Goal: Task Accomplishment & Management: Complete application form

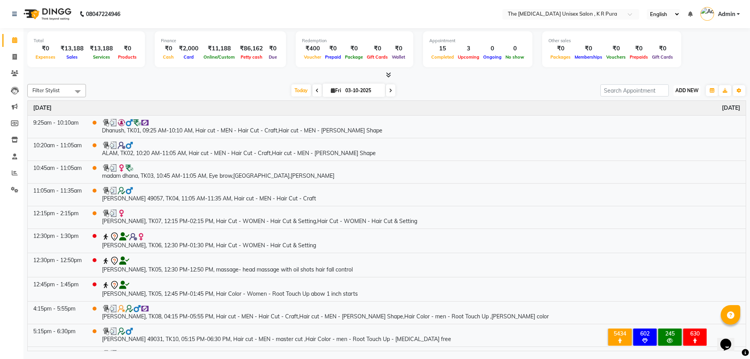
click at [684, 91] on span "ADD NEW" at bounding box center [686, 90] width 23 height 6
click at [666, 116] on link "Add Invoice" at bounding box center [669, 116] width 62 height 10
select select "service"
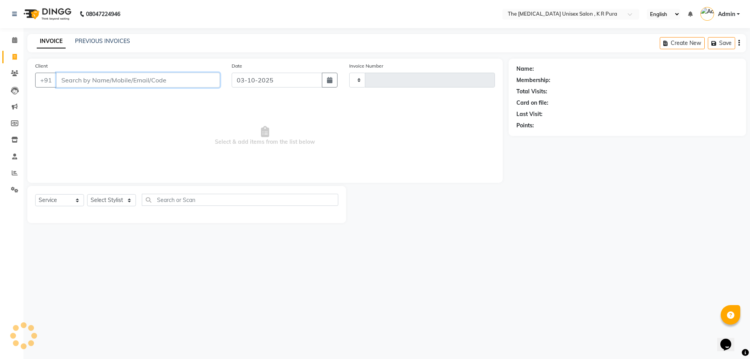
click at [132, 86] on input "Client" at bounding box center [138, 80] width 164 height 15
type input "3168"
select select "4050"
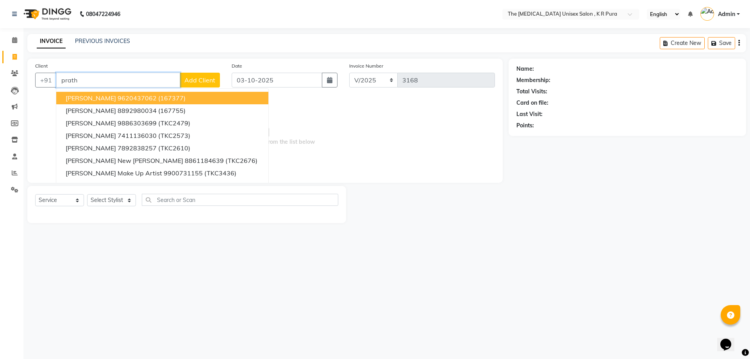
click at [83, 102] on span "[PERSON_NAME]" at bounding box center [91, 98] width 50 height 8
type input "9620437062"
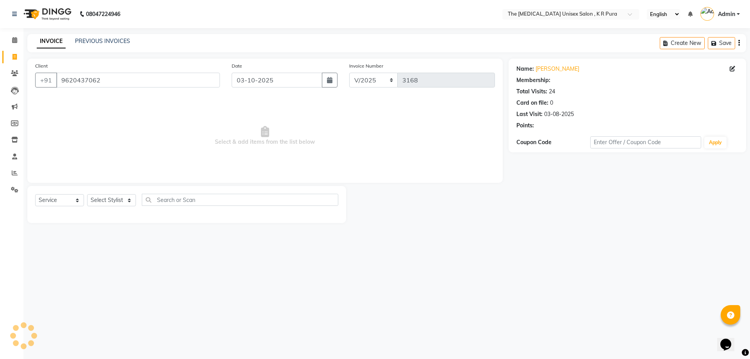
select select "1: Object"
click at [128, 200] on select "Select Stylist [PERSON_NAME] [PERSON_NAME] [PERSON_NAME] [PERSON_NAME]" at bounding box center [111, 200] width 49 height 12
select select "88538"
click at [87, 194] on select "Select Stylist [PERSON_NAME] [PERSON_NAME] [PERSON_NAME] [PERSON_NAME]" at bounding box center [111, 200] width 49 height 12
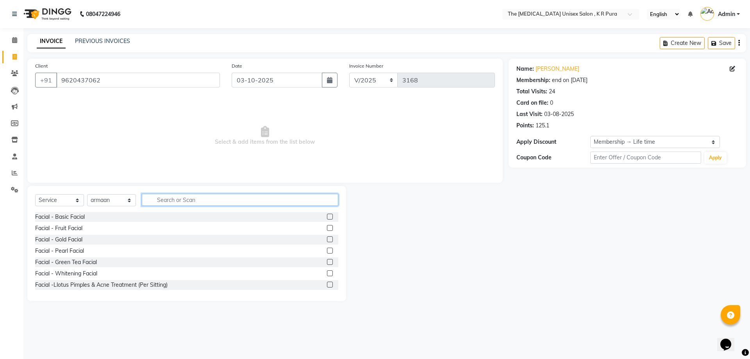
click at [178, 203] on input "text" at bounding box center [240, 200] width 196 height 12
type input "cut"
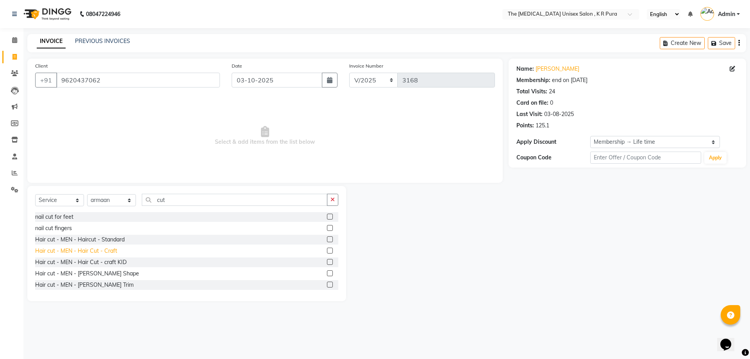
click at [110, 250] on div "Hair cut - MEN - Hair Cut - Craft" at bounding box center [76, 251] width 82 height 8
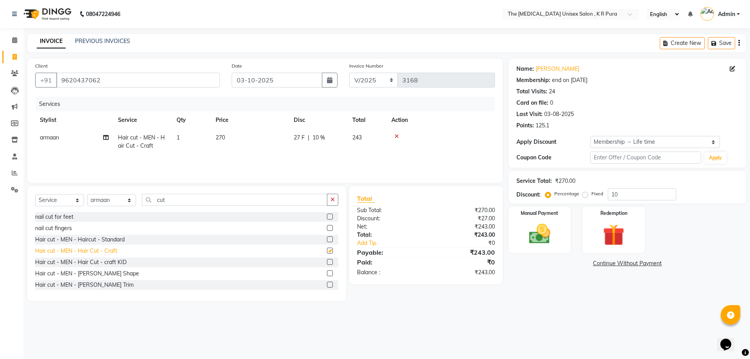
checkbox input "false"
click at [539, 235] on img at bounding box center [539, 234] width 36 height 26
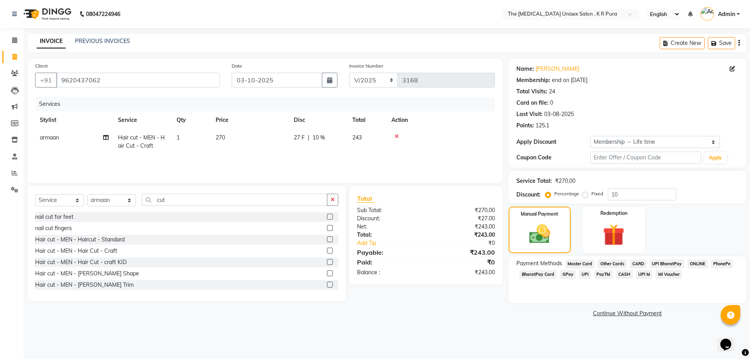
click at [566, 274] on span "GPay" at bounding box center [568, 274] width 16 height 9
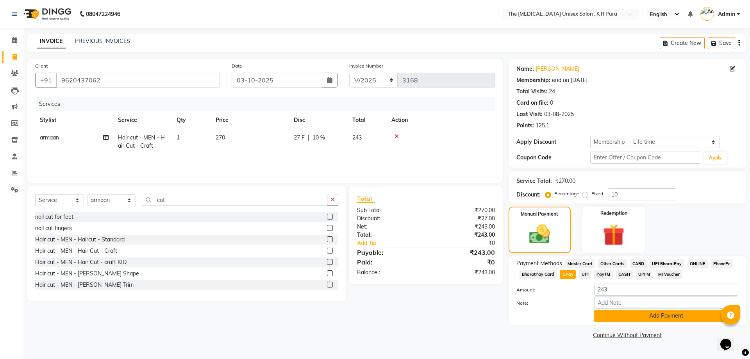
click at [648, 315] on button "Add Payment" at bounding box center [666, 316] width 144 height 12
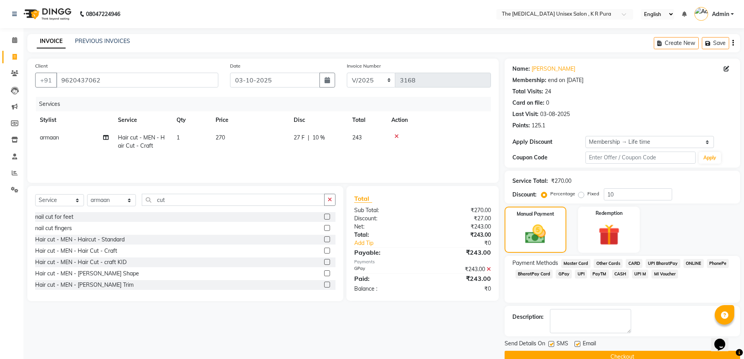
scroll to position [16, 0]
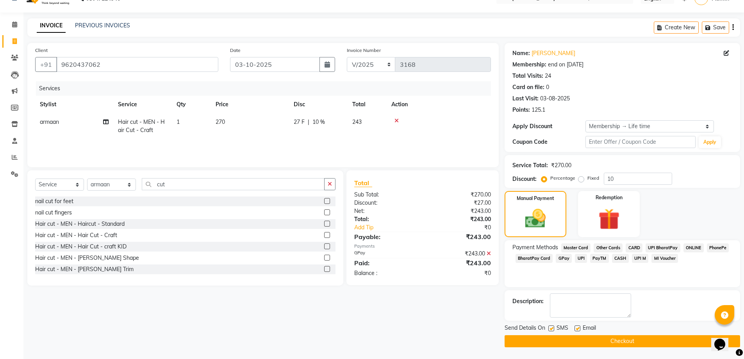
click at [637, 341] on button "Checkout" at bounding box center [623, 341] width 236 height 12
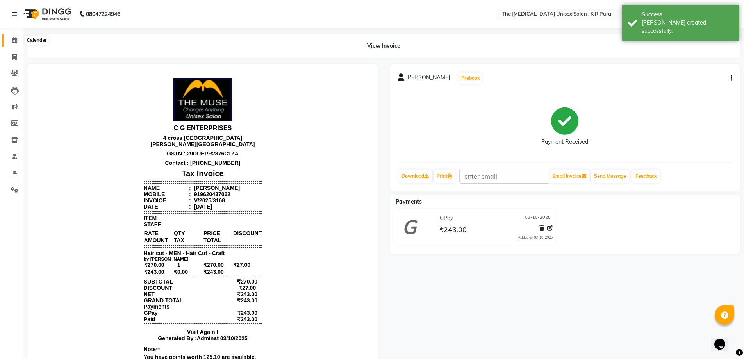
click at [12, 40] on icon at bounding box center [14, 40] width 5 height 6
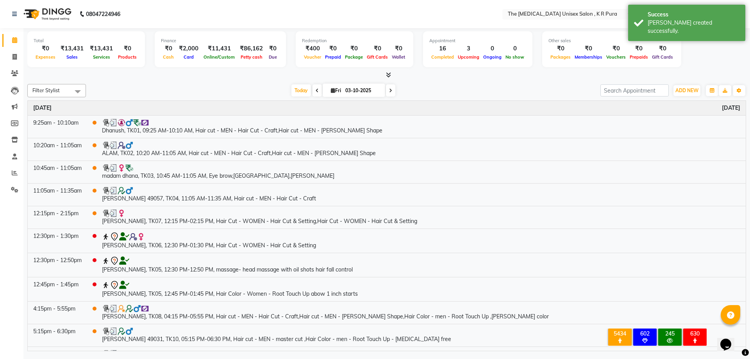
click at [389, 75] on icon at bounding box center [388, 75] width 5 height 6
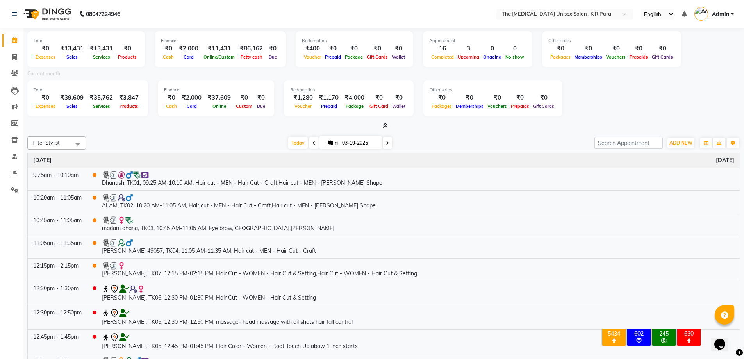
drag, startPoint x: 382, startPoint y: 96, endPoint x: 600, endPoint y: 116, distance: 218.9
click at [600, 116] on div "Total ₹0 Expenses ₹39,609 Sales ₹35,762 Services ₹3,847 Products Finance ₹0 Cas…" at bounding box center [383, 99] width 713 height 38
click at [14, 171] on icon at bounding box center [15, 173] width 6 height 6
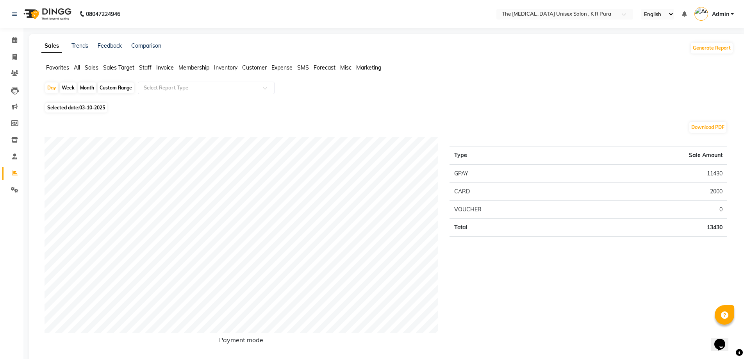
click at [83, 88] on div "Month" at bounding box center [87, 87] width 18 height 11
select select "10"
select select "2025"
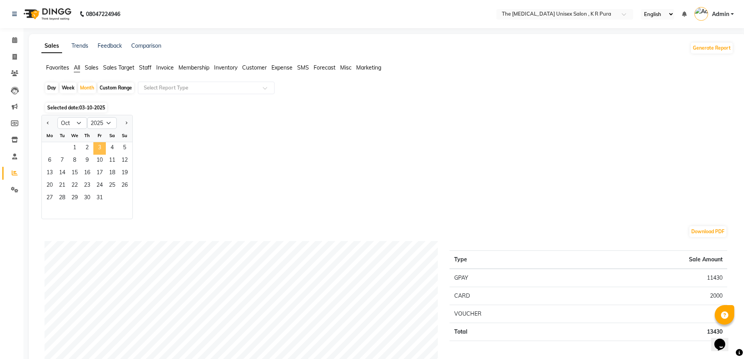
click at [101, 147] on span "3" at bounding box center [99, 148] width 12 height 12
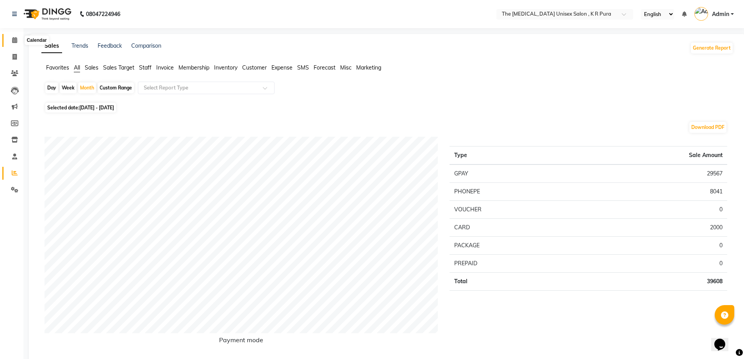
click at [16, 39] on icon at bounding box center [14, 40] width 5 height 6
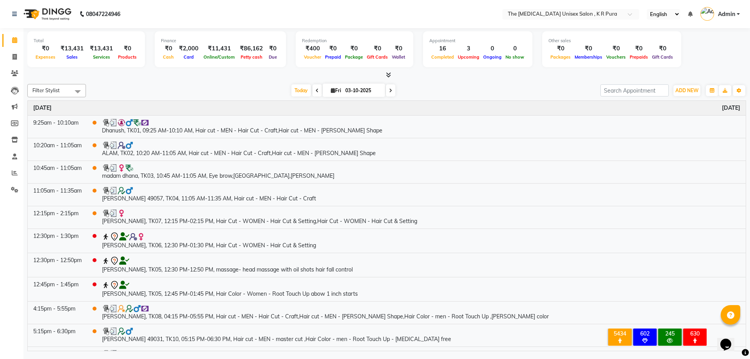
click at [389, 76] on icon at bounding box center [388, 75] width 5 height 6
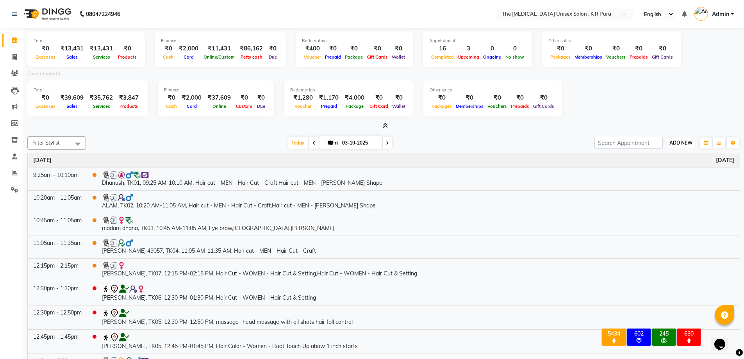
click at [678, 143] on span "ADD NEW" at bounding box center [680, 143] width 23 height 6
click at [657, 169] on link "Add Invoice" at bounding box center [663, 168] width 62 height 10
select select "service"
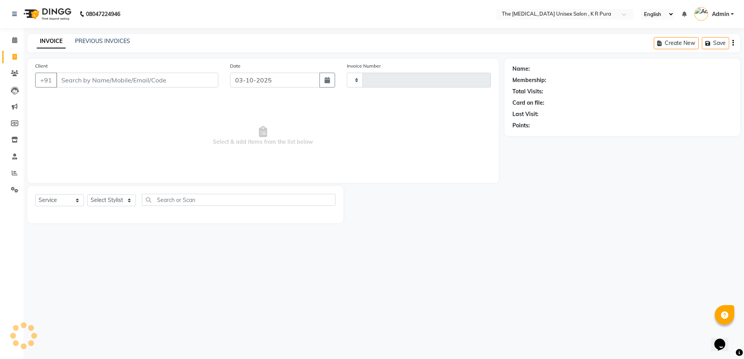
type input "3169"
select select "4050"
click at [127, 207] on div "Select Service Product Membership Package Voucher Prepaid Gift Card Select Styl…" at bounding box center [186, 203] width 303 height 18
click at [126, 203] on select "Select Stylist [PERSON_NAME] [PERSON_NAME] [PERSON_NAME] [PERSON_NAME]" at bounding box center [111, 200] width 49 height 12
select select "86389"
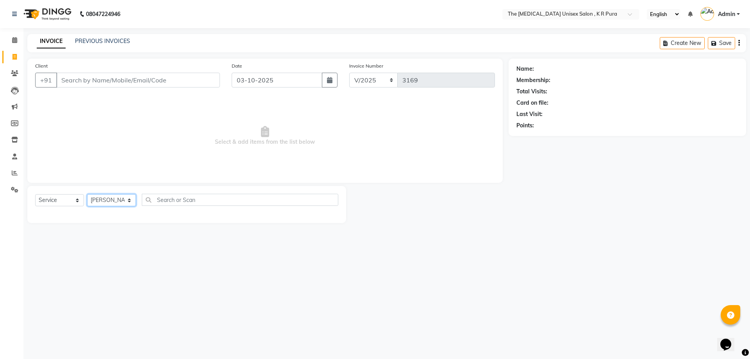
click at [87, 194] on select "Select Stylist [PERSON_NAME] [PERSON_NAME] [PERSON_NAME] [PERSON_NAME]" at bounding box center [111, 200] width 49 height 12
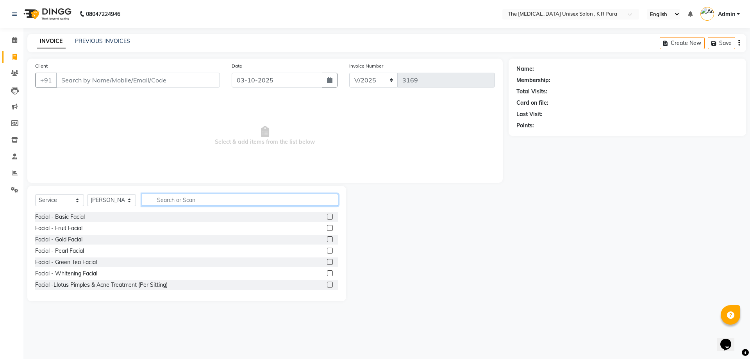
click at [181, 201] on input "text" at bounding box center [240, 200] width 196 height 12
type input "wax"
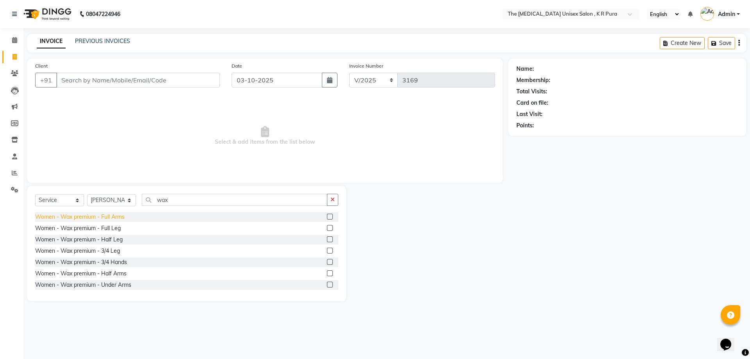
click at [98, 216] on div "Women - Wax premium - Full Arms" at bounding box center [79, 217] width 89 height 8
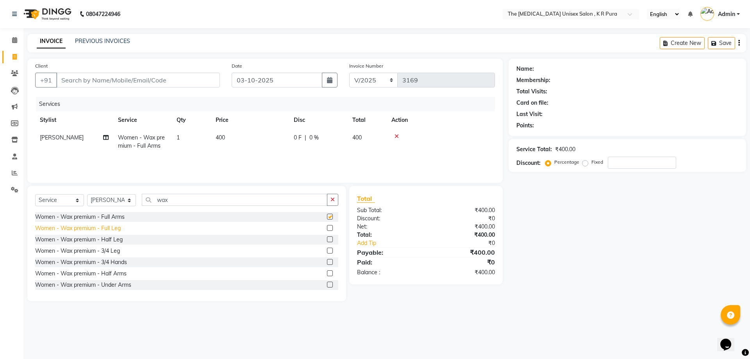
checkbox input "false"
click at [112, 283] on div "Women - Wax premium - Under Arms" at bounding box center [83, 285] width 96 height 8
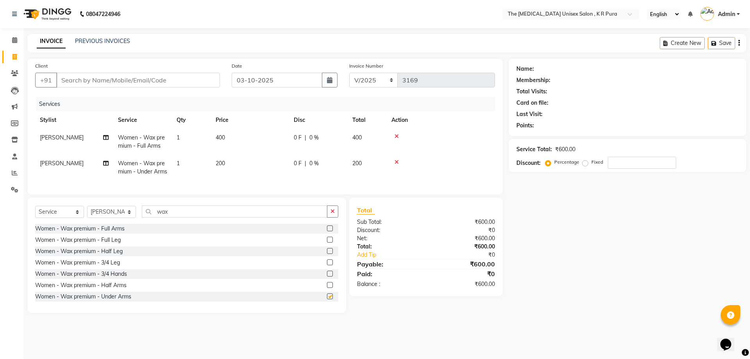
checkbox input "false"
click at [113, 244] on div "Women - Wax premium - Full Leg" at bounding box center [78, 240] width 86 height 8
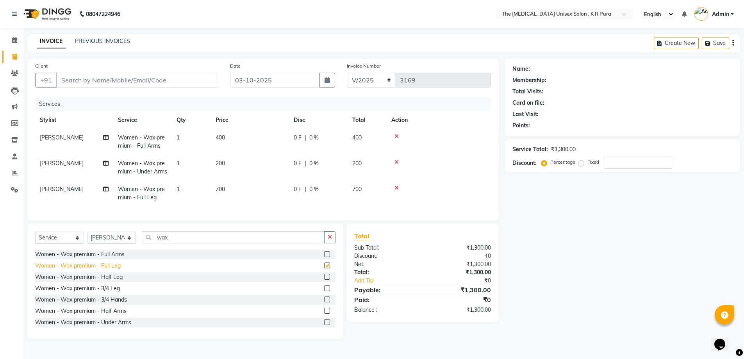
checkbox input "false"
click at [158, 80] on input "Client" at bounding box center [137, 80] width 162 height 15
click at [96, 79] on input "Client" at bounding box center [137, 80] width 162 height 15
type input "9"
type input "0"
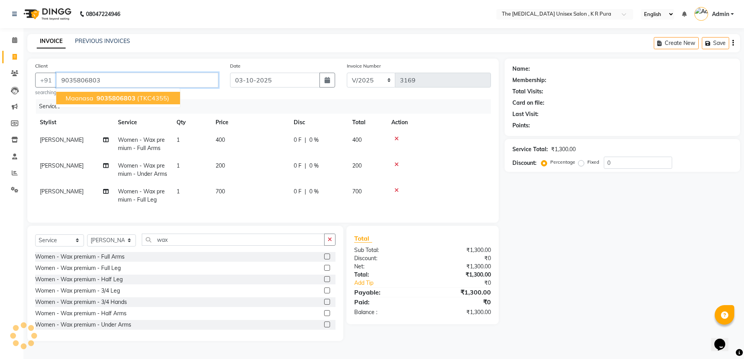
type input "9035806803"
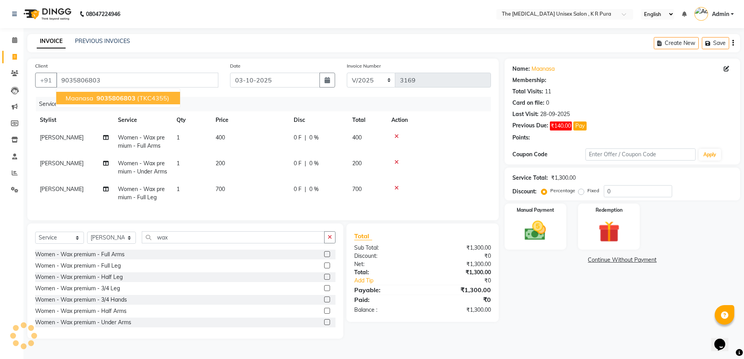
select select "1: Object"
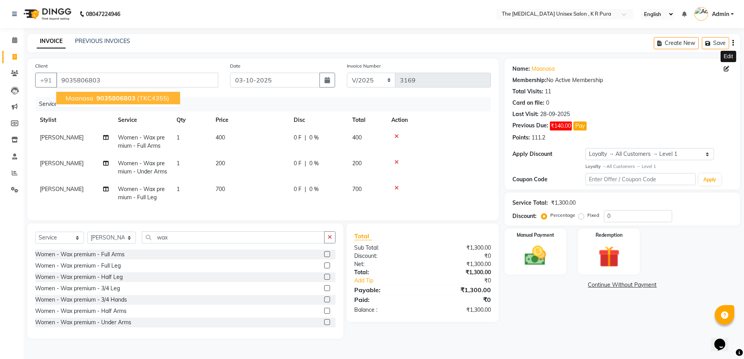
click at [726, 71] on span at bounding box center [728, 69] width 9 height 8
click at [726, 69] on icon at bounding box center [726, 68] width 5 height 5
select select "[DEMOGRAPHIC_DATA]"
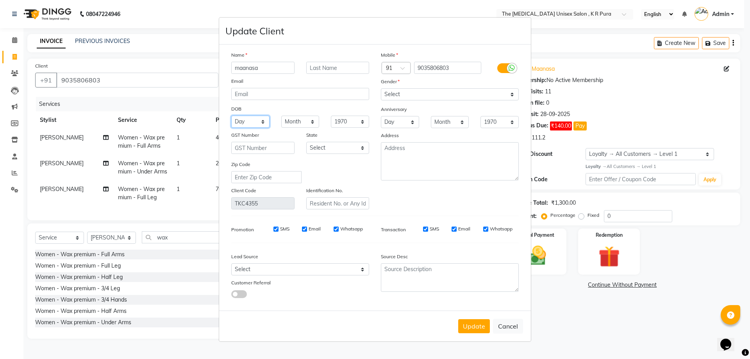
click at [262, 122] on select "Day 01 02 03 04 05 06 07 08 09 10 11 12 13 14 15 16 17 18 19 20 21 22 23 24 25 …" at bounding box center [250, 122] width 38 height 12
select select "22"
click at [231, 116] on select "Day 01 02 03 04 05 06 07 08 09 10 11 12 13 14 15 16 17 18 19 20 21 22 23 24 25 …" at bounding box center [250, 122] width 38 height 12
click at [313, 125] on select "Month January February March April May June July August September October Novem…" at bounding box center [300, 122] width 38 height 12
select select "12"
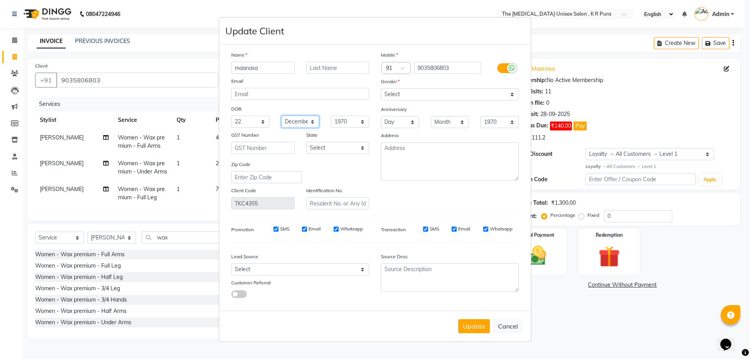
click at [281, 116] on select "Month January February March April May June July August September October Novem…" at bounding box center [300, 122] width 38 height 12
click at [359, 122] on select "1940 1941 1942 1943 1944 1945 1946 1947 1948 1949 1950 1951 1952 1953 1954 1955…" at bounding box center [350, 122] width 38 height 12
select select "1994"
click at [331, 116] on select "1940 1941 1942 1943 1944 1945 1946 1947 1948 1949 1950 1951 1952 1953 1954 1955…" at bounding box center [350, 122] width 38 height 12
click at [413, 123] on select "Day 01 02 03 04 05 06 07 08 09 10 11 12 13 14 15 16 17 18 19 20 21 22 23 24 25 …" at bounding box center [400, 122] width 38 height 12
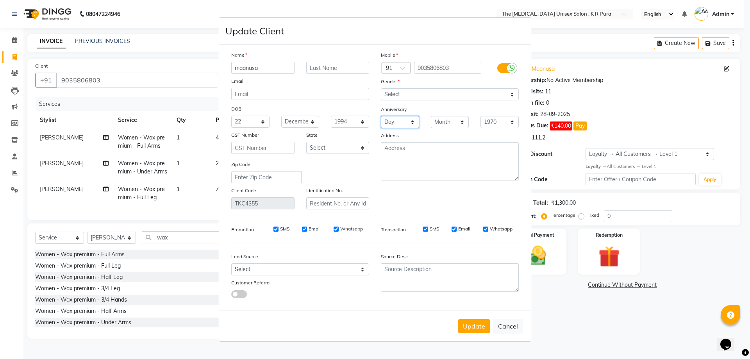
select select "23"
click at [381, 116] on select "Day 01 02 03 04 05 06 07 08 09 10 11 12 13 14 15 16 17 18 19 20 21 22 23 24 25 …" at bounding box center [400, 122] width 38 height 12
click at [454, 121] on select "Month January February March April May June July August September October Novem…" at bounding box center [450, 122] width 38 height 12
select select "04"
click at [431, 116] on select "Month January February March April May June July August September October Novem…" at bounding box center [450, 122] width 38 height 12
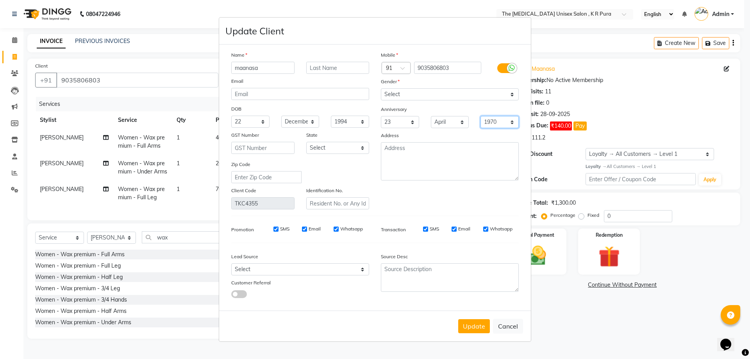
click at [512, 127] on select "1970 1971 1972 1973 1974 1975 1976 1977 1978 1979 1980 1981 1982 1983 1984 1985…" at bounding box center [499, 122] width 38 height 12
click at [514, 124] on select "1970 1971 1972 1973 1974 1975 1976 1977 1978 1979 1980 1981 1982 1983 1984 1985…" at bounding box center [499, 122] width 38 height 12
select select "2023"
click at [480, 116] on select "1970 1971 1972 1973 1974 1975 1976 1977 1978 1979 1980 1981 1982 1983 1984 1985…" at bounding box center [499, 122] width 38 height 12
click at [329, 69] on input "text" at bounding box center [337, 68] width 63 height 12
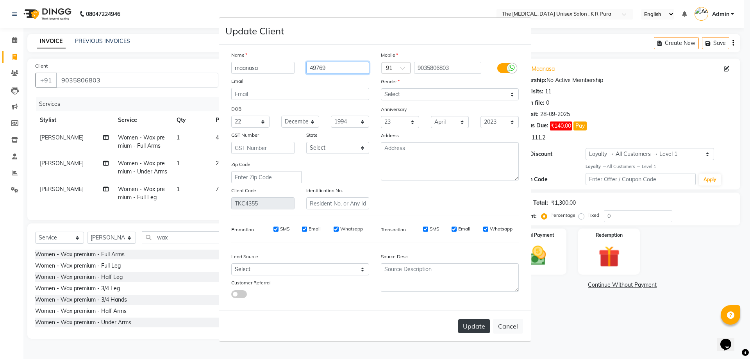
type input "49769"
click at [466, 330] on button "Update" at bounding box center [474, 326] width 32 height 14
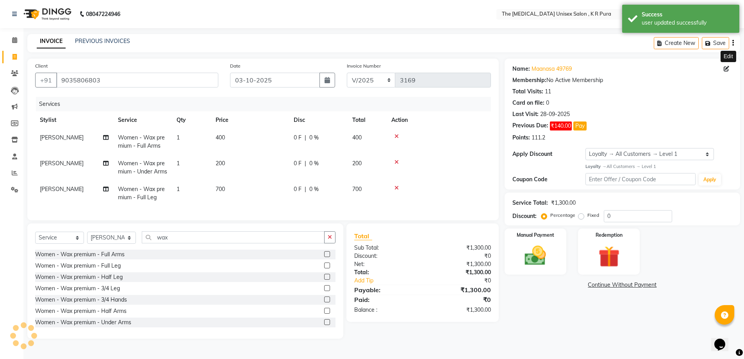
select select "1: Object"
click at [396, 161] on icon at bounding box center [396, 161] width 4 height 5
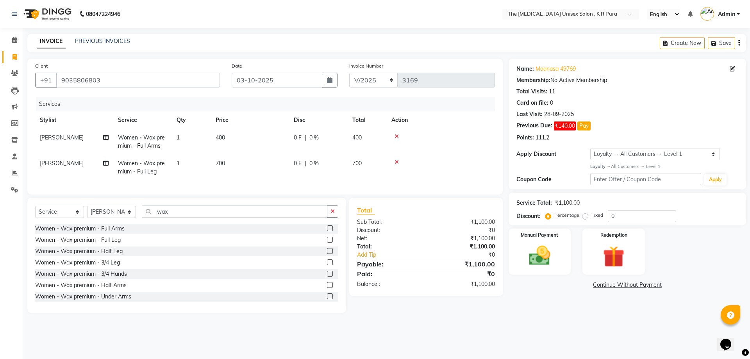
click at [394, 162] on div at bounding box center [440, 161] width 99 height 5
click at [115, 255] on div "Women - Wax premium - Half Leg" at bounding box center [78, 251] width 87 height 8
checkbox input "false"
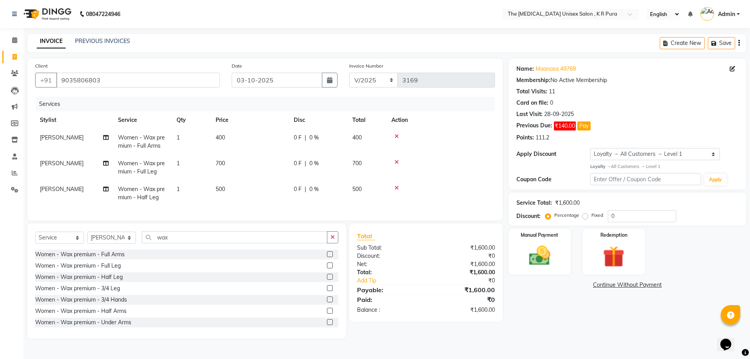
click at [398, 161] on icon at bounding box center [396, 161] width 4 height 5
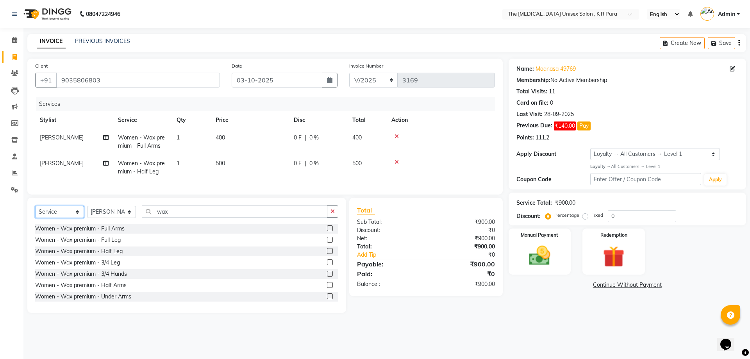
click at [75, 216] on select "Select Service Product Membership Package Voucher Prepaid Gift Card" at bounding box center [59, 212] width 49 height 12
select select "membership"
click at [35, 212] on select "Select Service Product Membership Package Voucher Prepaid Gift Card" at bounding box center [59, 212] width 49 height 12
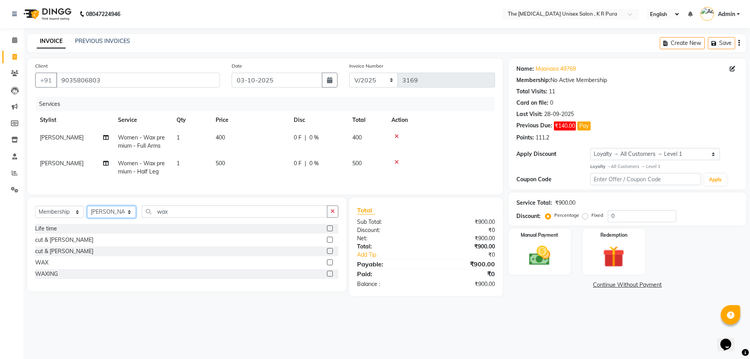
click at [129, 214] on select "Select Stylist [PERSON_NAME] [PERSON_NAME] [PERSON_NAME] [PERSON_NAME]" at bounding box center [111, 212] width 49 height 12
select select "21266"
click at [87, 212] on select "Select Stylist [PERSON_NAME] [PERSON_NAME] [PERSON_NAME] [PERSON_NAME]" at bounding box center [111, 212] width 49 height 12
click at [54, 233] on div "Life time" at bounding box center [46, 229] width 22 height 8
select select "select"
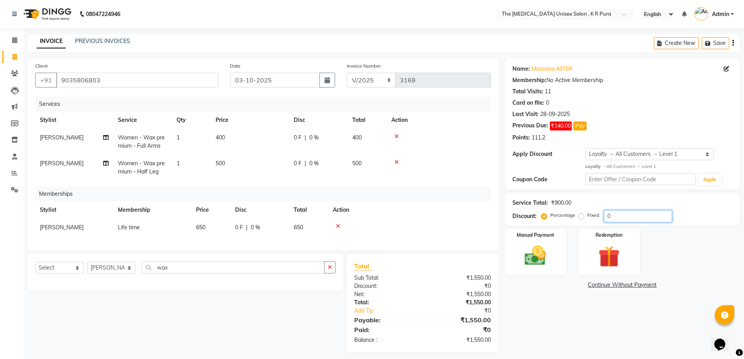
click at [608, 216] on input "0" at bounding box center [638, 216] width 68 height 12
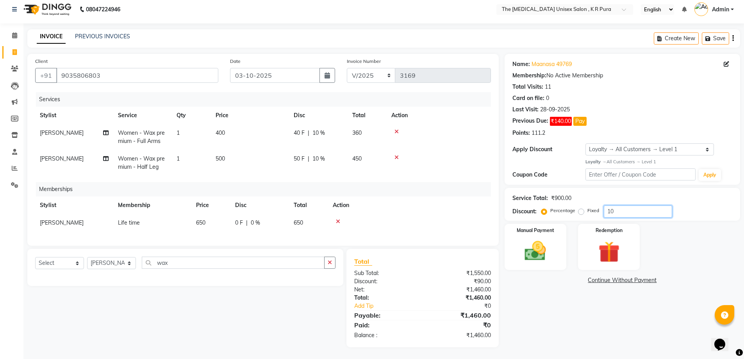
type input "10"
click at [639, 143] on select "Select Loyalty → All Customers → Level 1" at bounding box center [649, 149] width 129 height 12
select select "0:"
click at [585, 143] on select "Select Loyalty → All Customers → Level 1" at bounding box center [649, 149] width 129 height 12
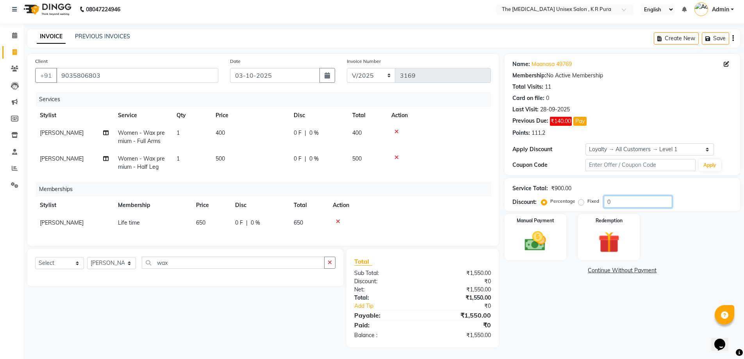
drag, startPoint x: 607, startPoint y: 196, endPoint x: 612, endPoint y: 196, distance: 5.9
click at [607, 196] on input "0" at bounding box center [638, 202] width 68 height 12
type input "10"
click at [544, 245] on img at bounding box center [536, 240] width 36 height 25
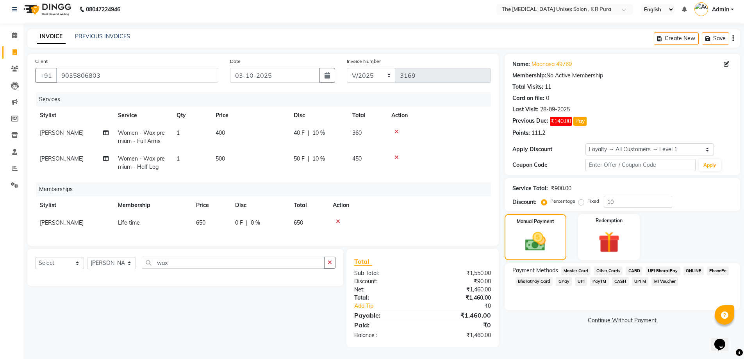
click at [563, 277] on span "GPay" at bounding box center [564, 281] width 16 height 9
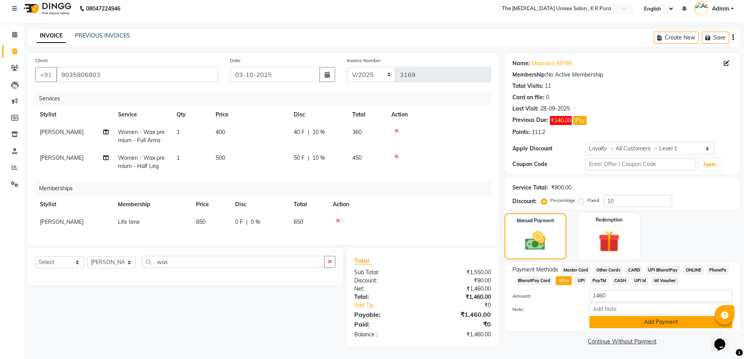
click at [644, 322] on button "Add Payment" at bounding box center [660, 322] width 143 height 12
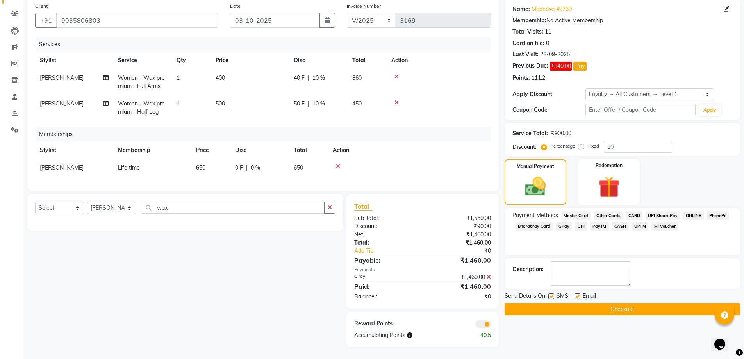
scroll to position [66, 0]
click at [631, 306] on button "Checkout" at bounding box center [623, 309] width 236 height 12
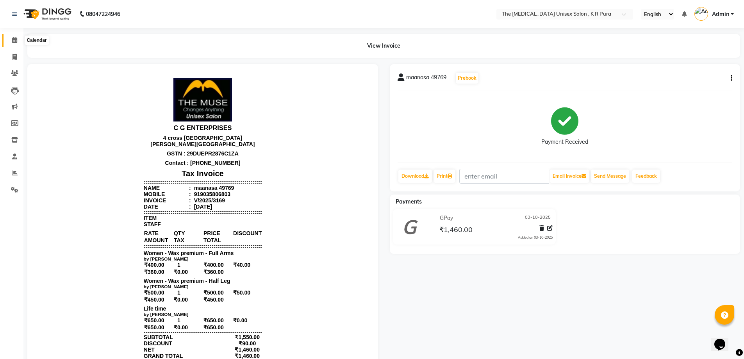
click at [12, 39] on icon at bounding box center [14, 40] width 5 height 6
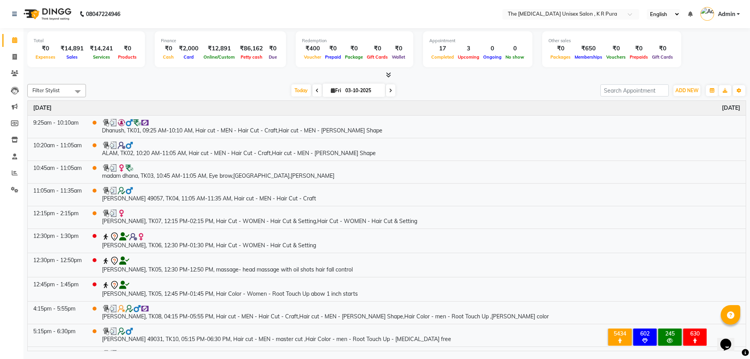
click at [389, 77] on icon at bounding box center [388, 75] width 5 height 6
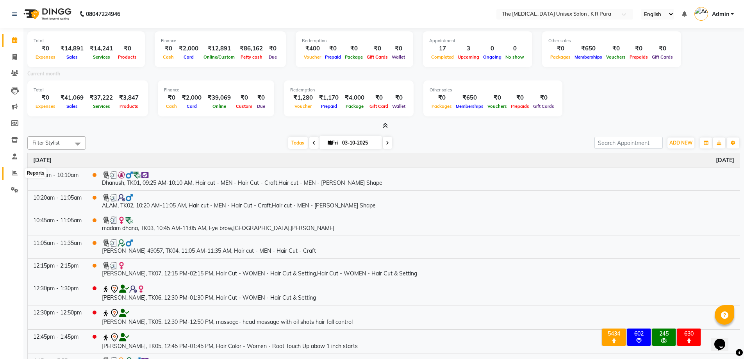
click at [16, 175] on icon at bounding box center [15, 173] width 6 height 6
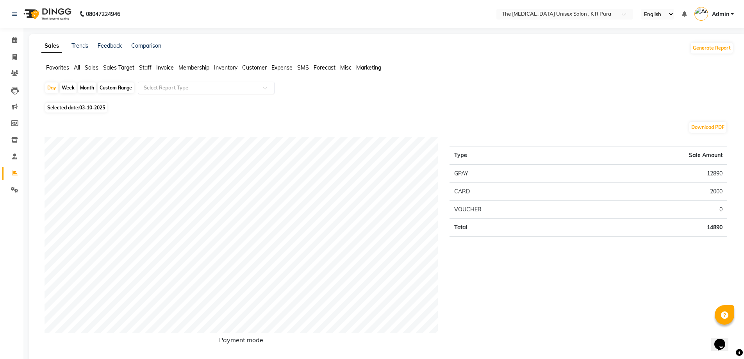
click at [164, 91] on input "text" at bounding box center [198, 88] width 112 height 8
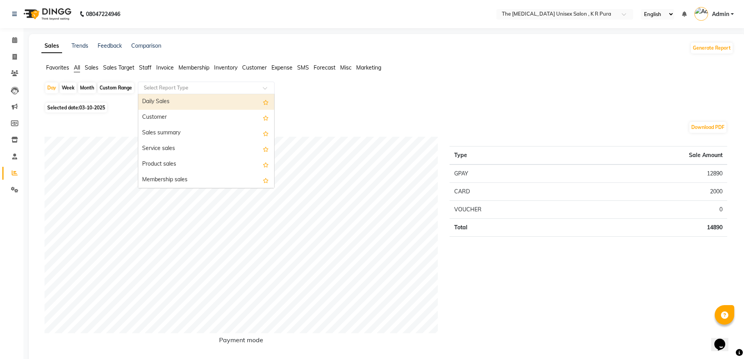
click at [143, 69] on span "Staff" at bounding box center [145, 67] width 12 height 7
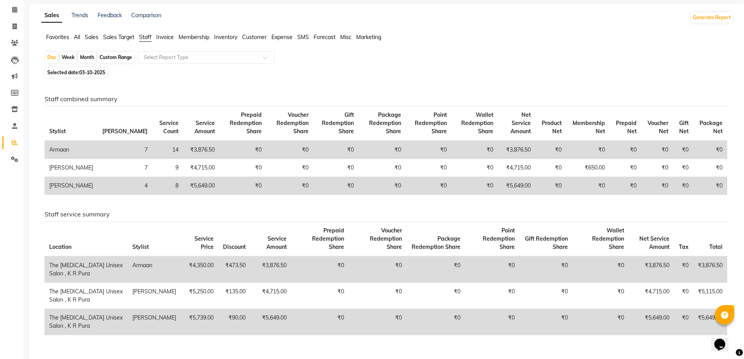
scroll to position [39, 0]
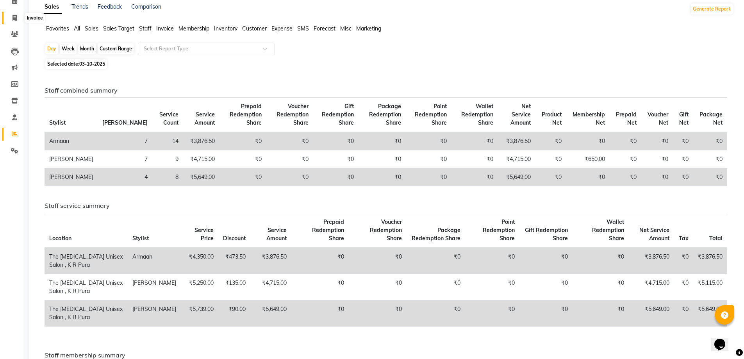
click at [16, 20] on icon at bounding box center [14, 18] width 4 height 6
select select "service"
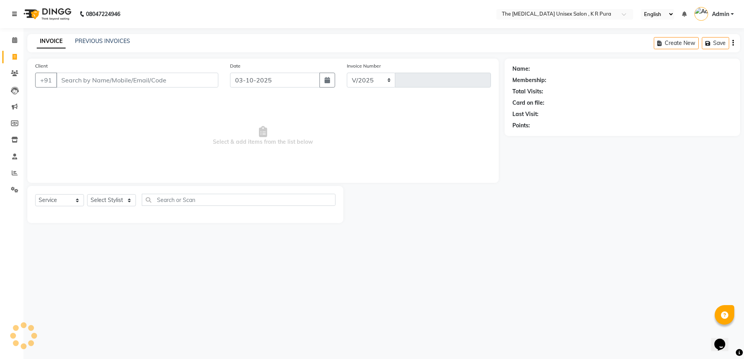
select select "4050"
type input "3170"
click at [164, 81] on input "Client" at bounding box center [138, 80] width 164 height 15
click at [164, 80] on input "Client" at bounding box center [138, 80] width 164 height 15
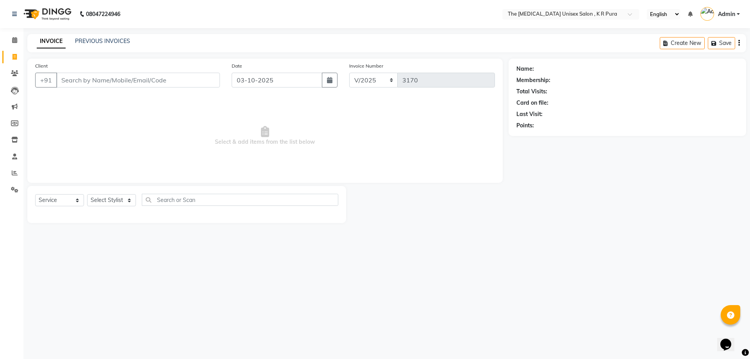
click at [163, 80] on input "Client" at bounding box center [138, 80] width 164 height 15
click at [134, 72] on div "Client +91" at bounding box center [127, 78] width 196 height 32
click at [15, 44] on span at bounding box center [15, 40] width 14 height 9
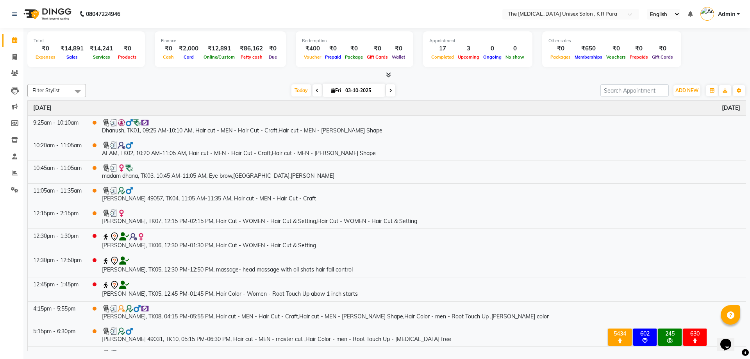
click at [390, 77] on icon at bounding box center [388, 75] width 5 height 6
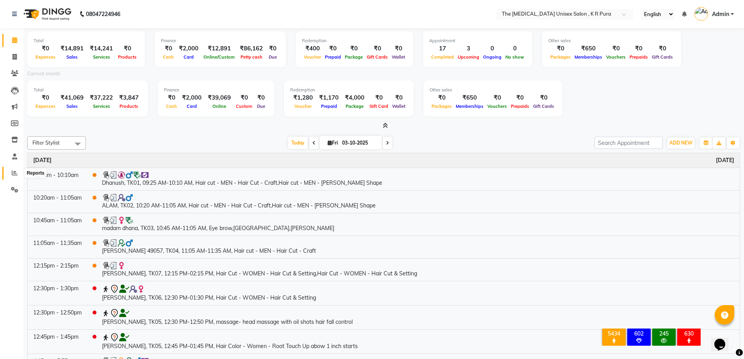
click at [17, 175] on icon at bounding box center [15, 173] width 6 height 6
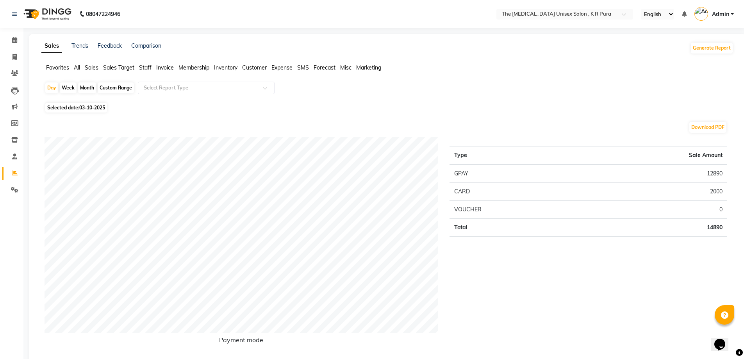
click at [73, 87] on div "Week" at bounding box center [68, 87] width 17 height 11
select select "10"
select select "2025"
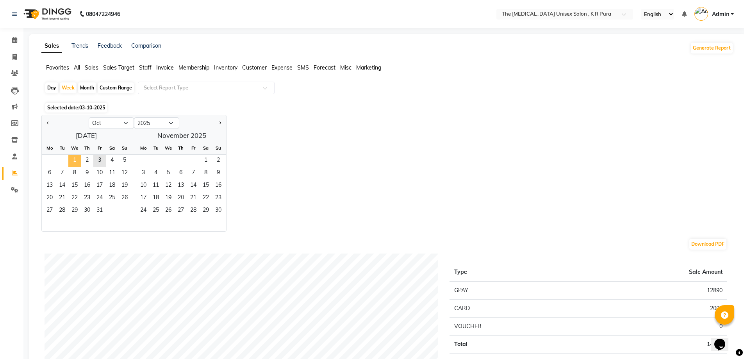
click at [76, 161] on span "1" at bounding box center [74, 161] width 12 height 12
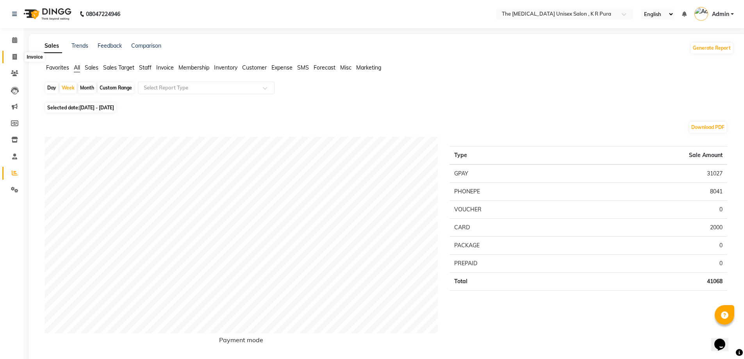
click at [16, 57] on icon at bounding box center [14, 57] width 4 height 6
select select "service"
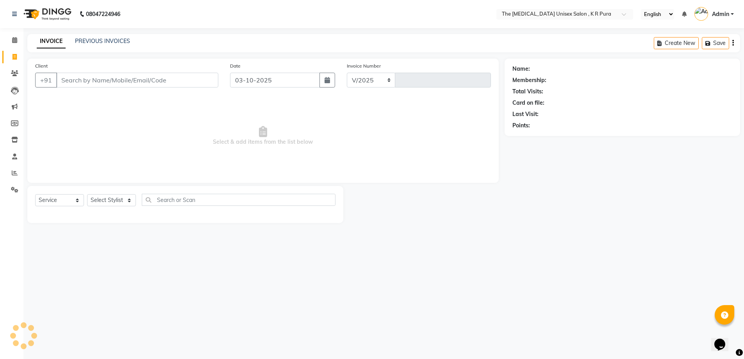
select select "4050"
type input "3170"
click at [92, 44] on link "PREVIOUS INVOICES" at bounding box center [102, 40] width 55 height 7
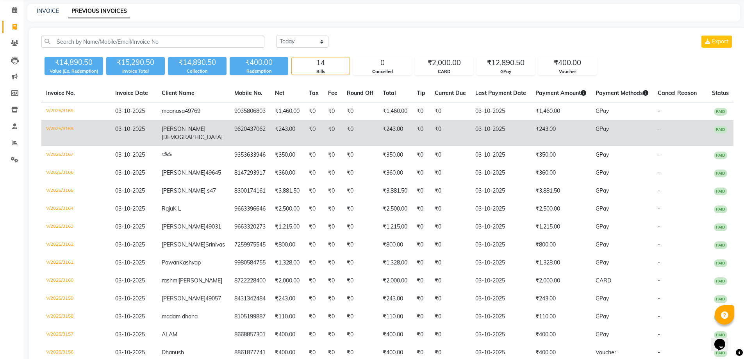
scroll to position [13, 0]
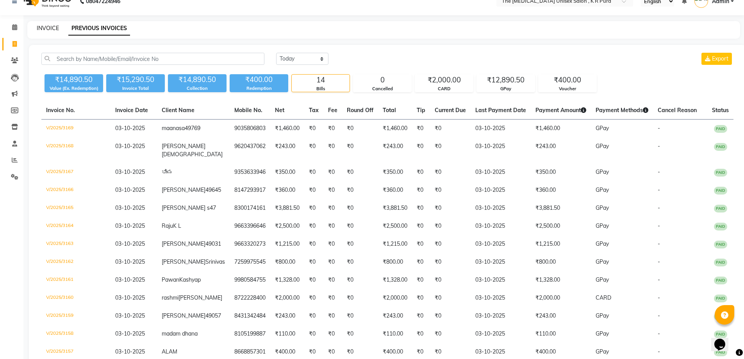
click at [46, 29] on link "INVOICE" at bounding box center [48, 28] width 22 height 7
select select "service"
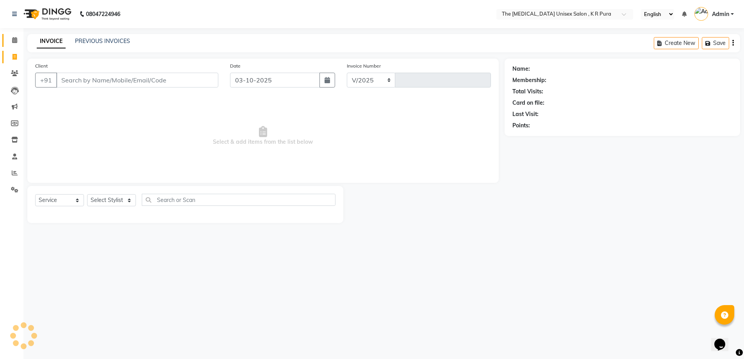
select select "4050"
type input "3170"
click at [15, 42] on span at bounding box center [15, 40] width 14 height 9
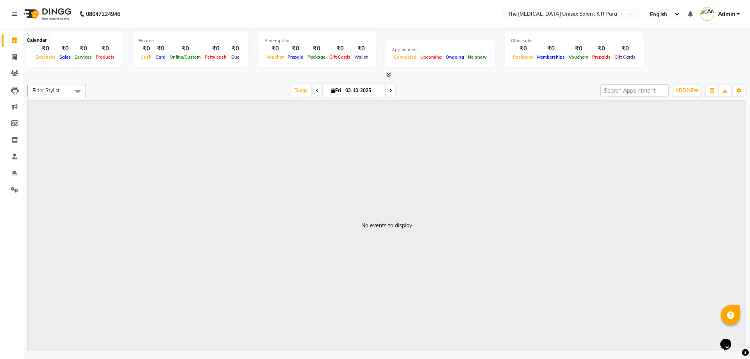
click at [15, 40] on icon at bounding box center [14, 40] width 5 height 6
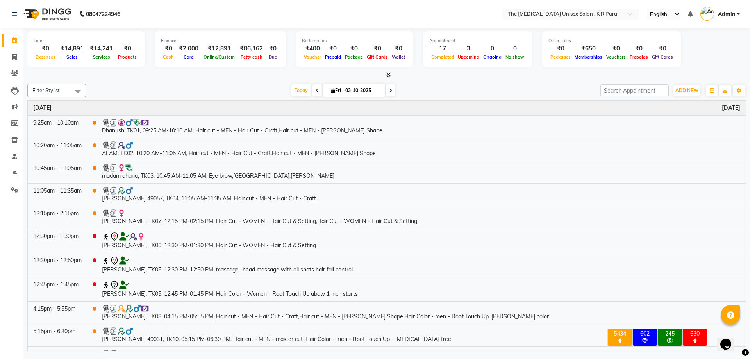
click at [728, 13] on span "Admin" at bounding box center [726, 14] width 17 height 8
click at [695, 57] on link "Sign out" at bounding box center [699, 56] width 71 height 12
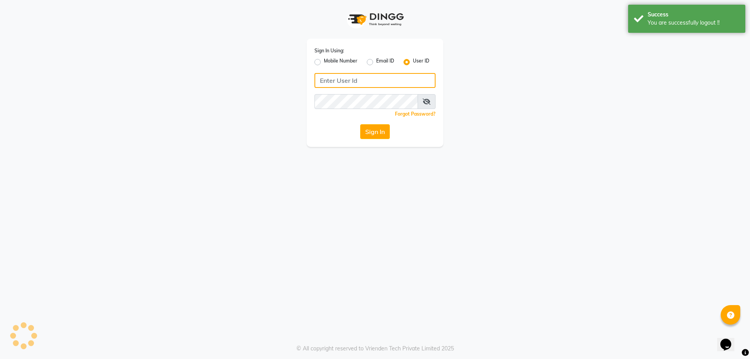
type input "6366794514"
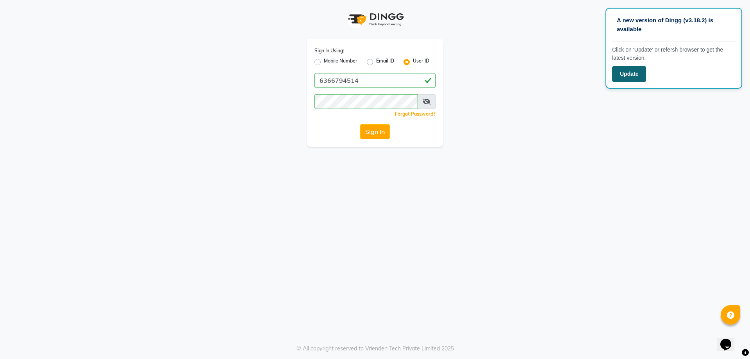
click at [631, 79] on button "Update" at bounding box center [629, 74] width 34 height 16
